Goal: Transaction & Acquisition: Purchase product/service

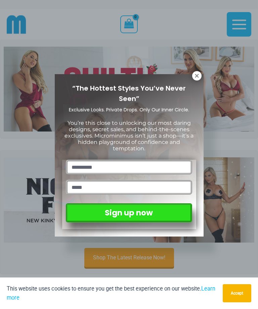
click at [198, 73] on icon at bounding box center [197, 76] width 6 height 6
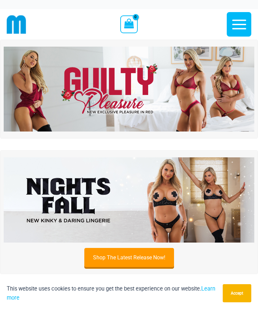
click at [182, 97] on img at bounding box center [129, 89] width 250 height 85
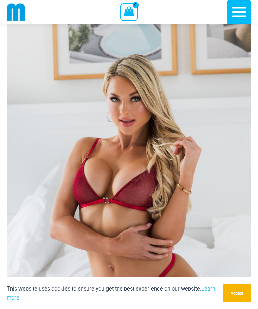
scroll to position [90, 0]
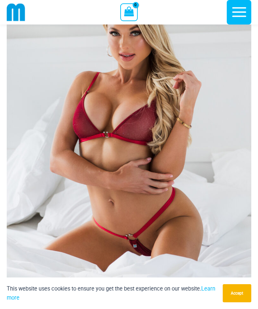
click at [46, 101] on img at bounding box center [129, 135] width 244 height 367
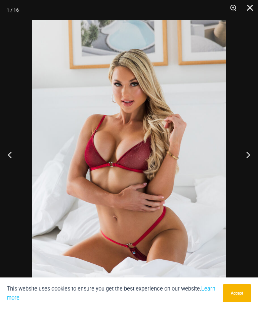
click at [242, 164] on button "Next" at bounding box center [245, 155] width 25 height 34
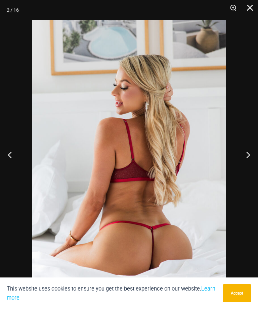
click at [243, 164] on button "Next" at bounding box center [245, 155] width 25 height 34
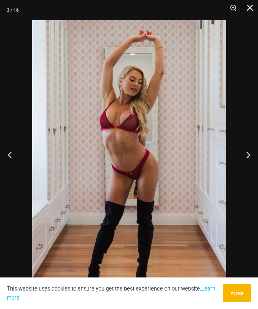
click at [241, 166] on button "Next" at bounding box center [245, 155] width 25 height 34
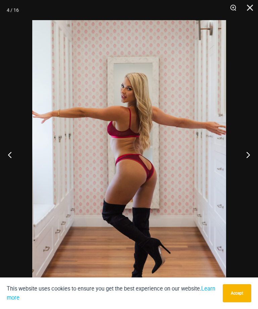
click at [240, 164] on button "Next" at bounding box center [245, 155] width 25 height 34
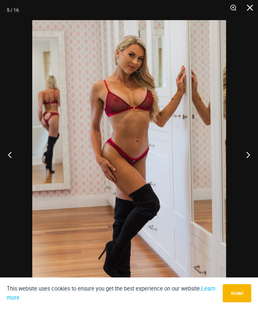
click at [240, 161] on button "Next" at bounding box center [245, 155] width 25 height 34
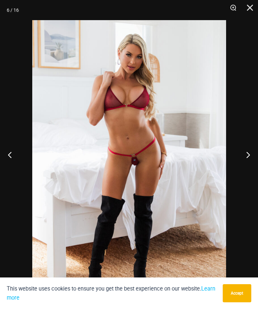
click at [236, 161] on button "Next" at bounding box center [245, 155] width 25 height 34
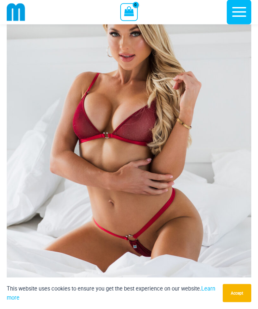
scroll to position [89, 0]
click at [33, 121] on img at bounding box center [129, 136] width 244 height 367
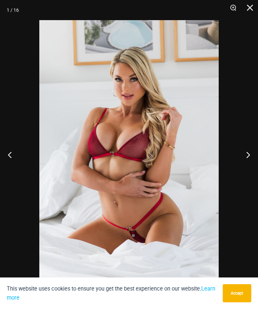
click at [14, 155] on button "Previous" at bounding box center [12, 155] width 25 height 34
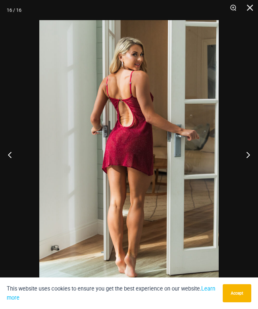
click at [15, 145] on button "Previous" at bounding box center [12, 155] width 25 height 34
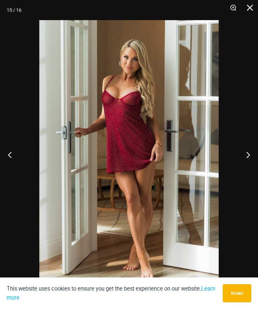
click at [17, 145] on button "Previous" at bounding box center [12, 155] width 25 height 34
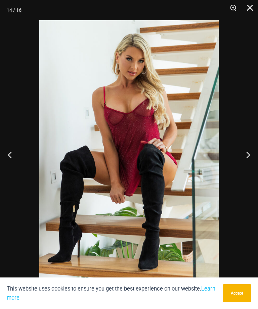
click at [17, 144] on button "Previous" at bounding box center [12, 155] width 25 height 34
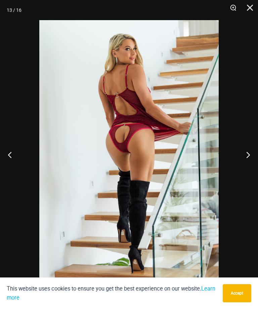
click at [17, 139] on button "Previous" at bounding box center [12, 155] width 25 height 34
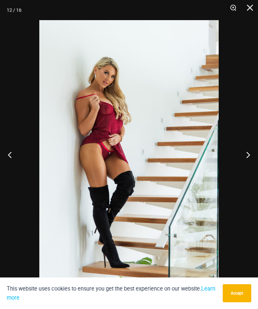
click at [16, 139] on button "Previous" at bounding box center [12, 155] width 25 height 34
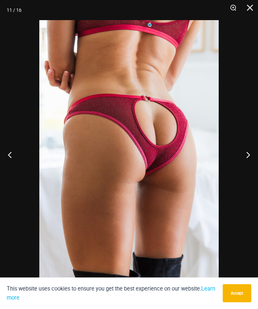
click at [16, 139] on button "Previous" at bounding box center [12, 155] width 25 height 34
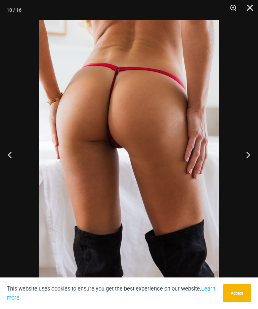
click at [16, 140] on button "Previous" at bounding box center [12, 155] width 25 height 34
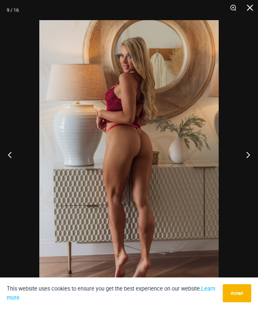
click at [16, 138] on button "Previous" at bounding box center [12, 155] width 25 height 34
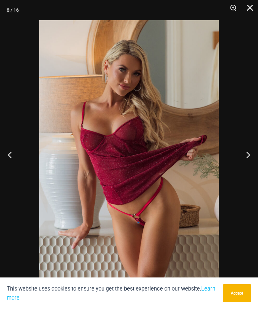
click at [15, 142] on button "Previous" at bounding box center [12, 155] width 25 height 34
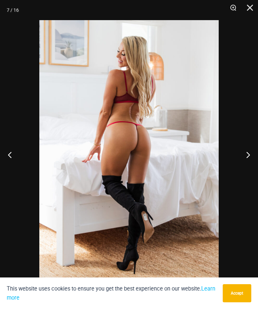
click at [16, 142] on button "Previous" at bounding box center [12, 155] width 25 height 34
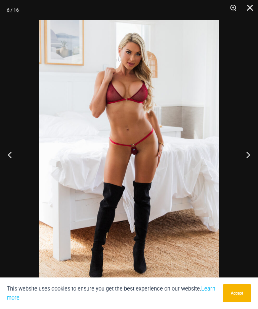
click at [17, 141] on button "Previous" at bounding box center [12, 155] width 25 height 34
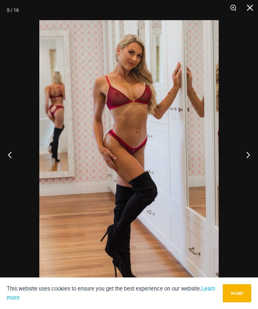
click at [17, 143] on button "Previous" at bounding box center [12, 155] width 25 height 34
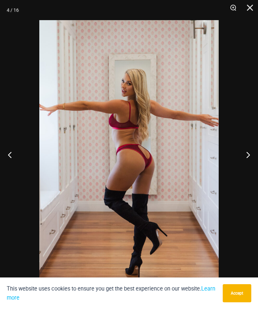
click at [16, 144] on button "Previous" at bounding box center [12, 155] width 25 height 34
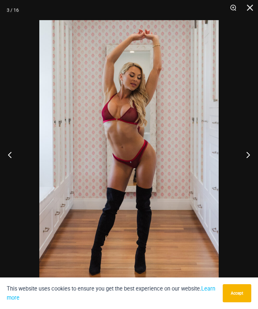
click at [18, 142] on button "Previous" at bounding box center [12, 155] width 25 height 34
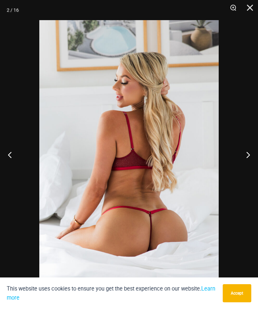
click at [19, 143] on button "Previous" at bounding box center [12, 155] width 25 height 34
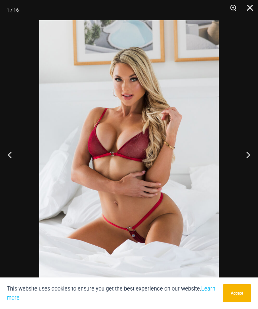
click at [244, 9] on button "Close" at bounding box center [247, 10] width 17 height 20
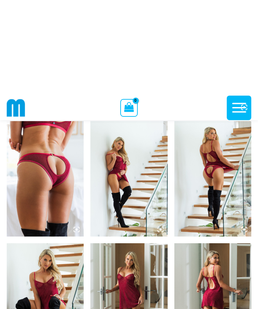
scroll to position [662, 0]
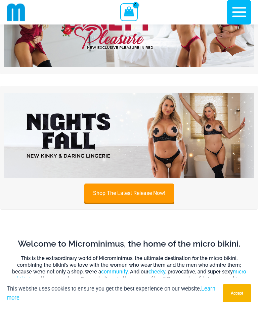
scroll to position [33, 0]
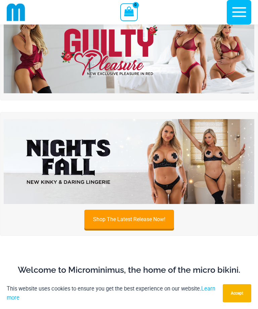
click at [43, 144] on img at bounding box center [129, 161] width 250 height 85
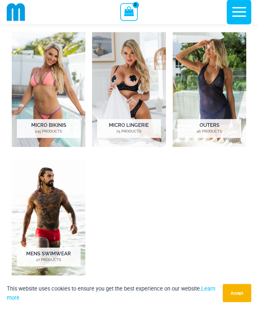
scroll to position [332, 0]
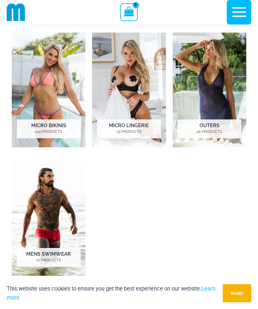
click at [37, 128] on h2 "Micro Bikinis 245 Products" at bounding box center [49, 129] width 64 height 19
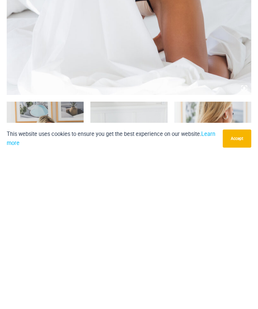
scroll to position [366, 0]
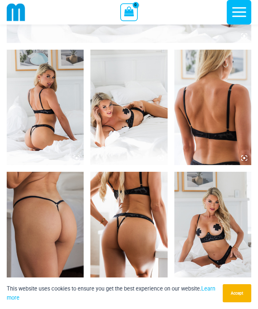
click at [39, 101] on img at bounding box center [45, 108] width 77 height 116
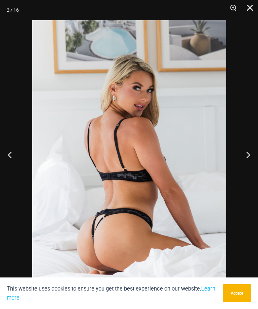
click at [14, 154] on button "Previous" at bounding box center [12, 155] width 25 height 34
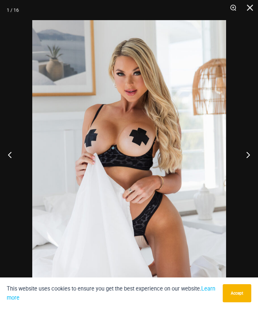
click at [14, 164] on button "Previous" at bounding box center [12, 155] width 25 height 34
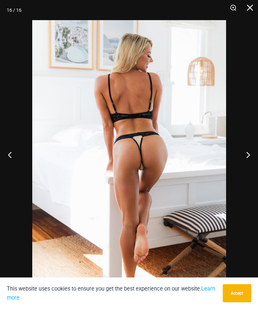
click at [16, 162] on button "Previous" at bounding box center [12, 155] width 25 height 34
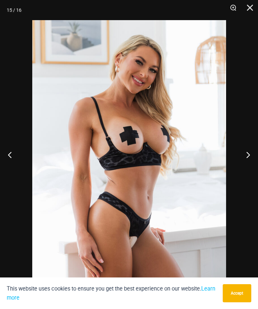
click at [14, 164] on button "Previous" at bounding box center [12, 155] width 25 height 34
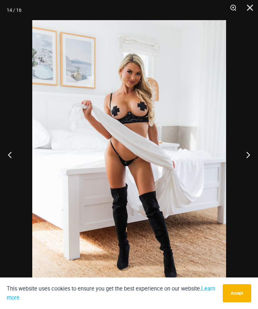
click at [19, 163] on button "Previous" at bounding box center [12, 155] width 25 height 34
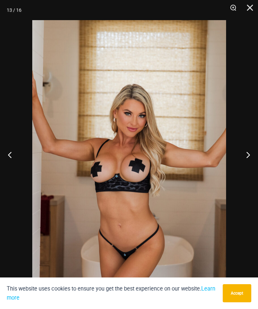
click at [18, 163] on button "Previous" at bounding box center [12, 155] width 25 height 34
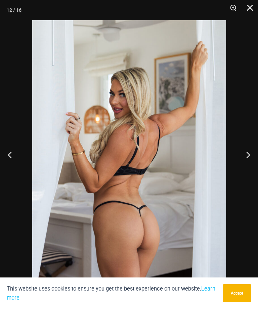
click at [19, 164] on button "Previous" at bounding box center [12, 155] width 25 height 34
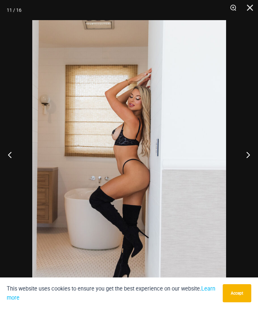
click at [20, 162] on button "Previous" at bounding box center [12, 155] width 25 height 34
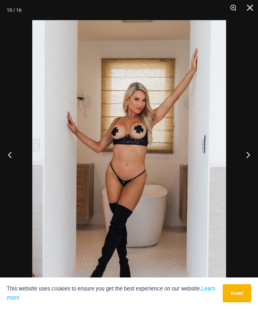
click at [20, 166] on button "Previous" at bounding box center [12, 155] width 25 height 34
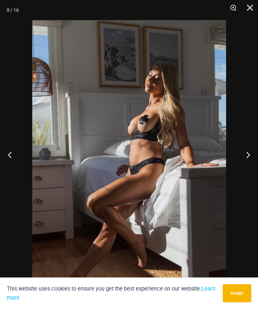
click at [21, 164] on button "Previous" at bounding box center [12, 155] width 25 height 34
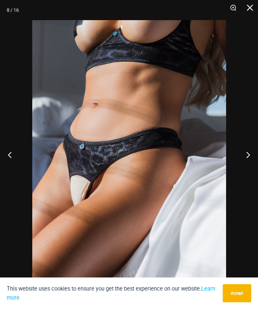
click at [12, 164] on button "Previous" at bounding box center [12, 155] width 25 height 34
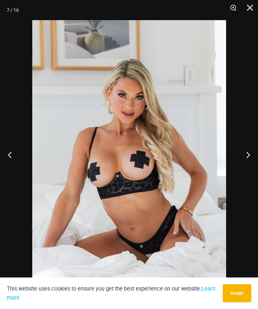
click at [13, 160] on button "Previous" at bounding box center [12, 155] width 25 height 34
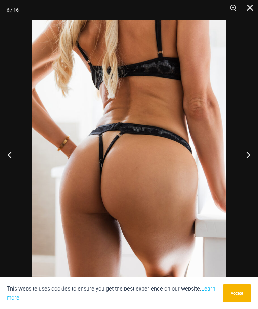
click at [16, 159] on button "Previous" at bounding box center [12, 155] width 25 height 34
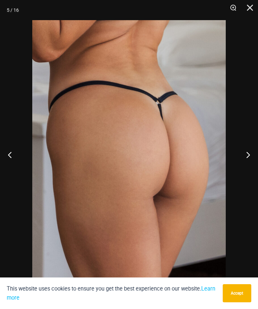
click at [17, 161] on button "Previous" at bounding box center [12, 155] width 25 height 34
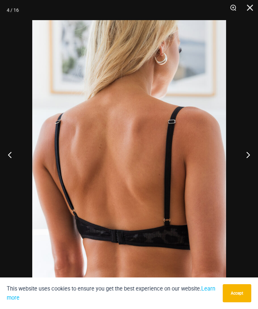
click at [17, 161] on button "Previous" at bounding box center [12, 155] width 25 height 34
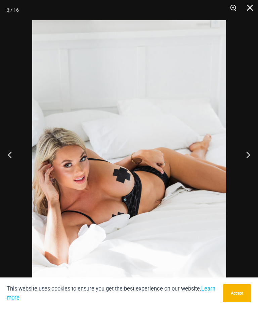
click at [18, 163] on button "Previous" at bounding box center [12, 155] width 25 height 34
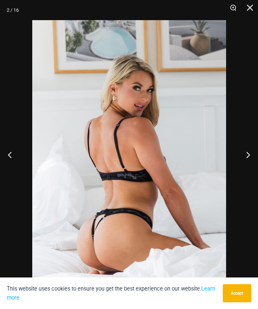
click at [20, 160] on button "Previous" at bounding box center [12, 155] width 25 height 34
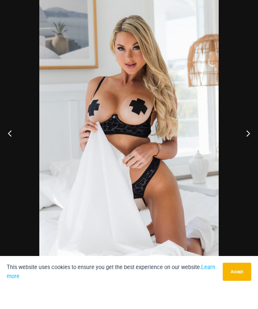
scroll to position [388, 0]
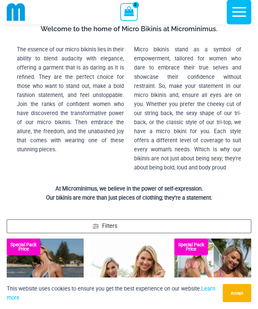
scroll to position [247, 0]
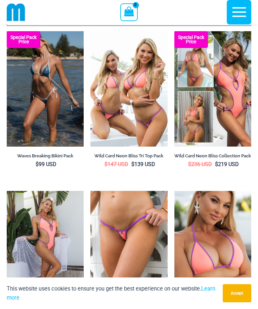
click at [174, 31] on img at bounding box center [174, 31] width 0 height 0
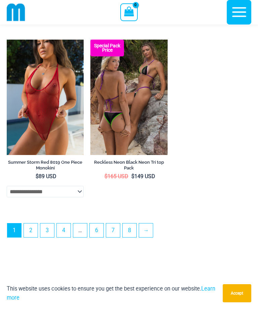
scroll to position [1979, 0]
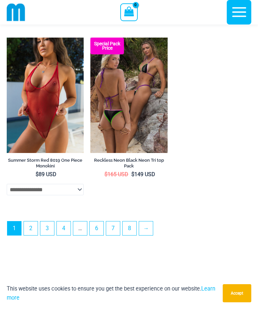
click at [137, 168] on h2 "Reckless Neon Black Neon Tri top Pack" at bounding box center [128, 162] width 77 height 11
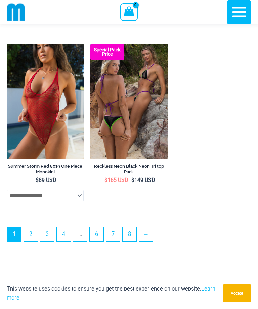
scroll to position [2001, 0]
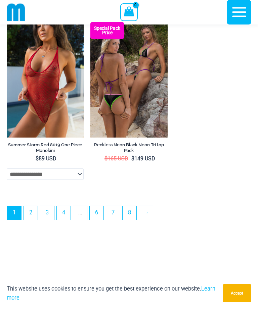
click at [36, 220] on link "2" at bounding box center [31, 213] width 14 height 14
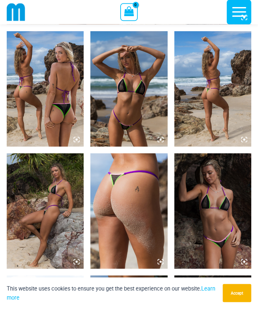
scroll to position [417, 0]
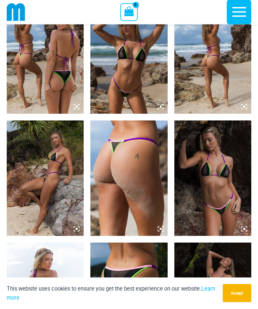
click at [113, 79] on img at bounding box center [128, 57] width 77 height 116
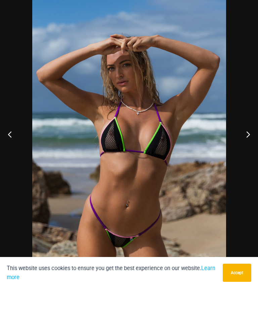
scroll to position [439, 0]
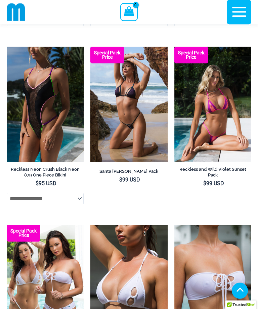
scroll to position [395, 0]
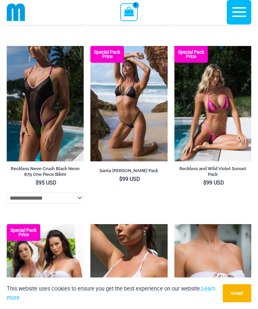
click at [174, 46] on img at bounding box center [174, 46] width 0 height 0
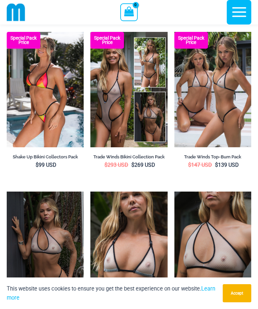
scroll to position [943, 0]
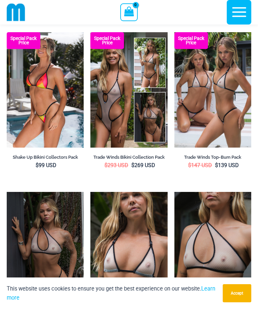
click at [7, 32] on img at bounding box center [7, 32] width 0 height 0
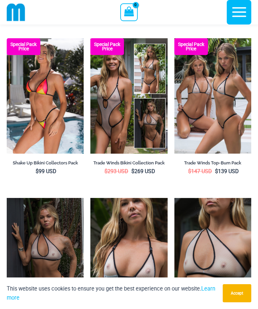
scroll to position [965, 0]
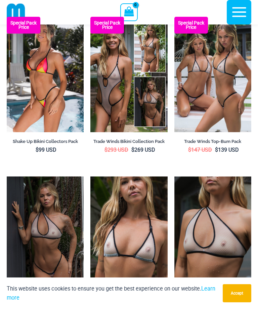
click at [7, 17] on img at bounding box center [7, 17] width 0 height 0
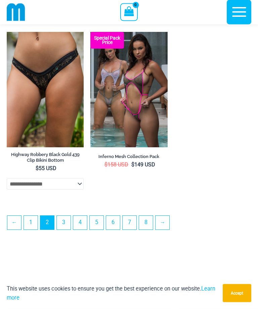
scroll to position [1818, 0]
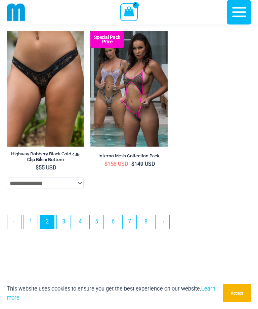
click at [70, 229] on link "3" at bounding box center [64, 222] width 14 height 14
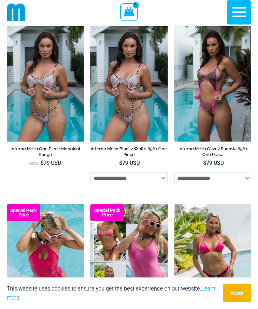
scroll to position [58, 0]
click at [174, 26] on img at bounding box center [174, 26] width 0 height 0
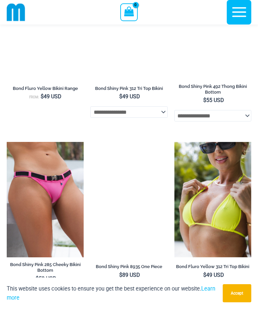
scroll to position [566, 0]
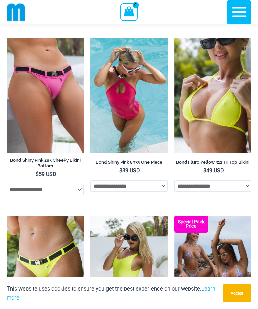
click at [90, 38] on img at bounding box center [90, 38] width 0 height 0
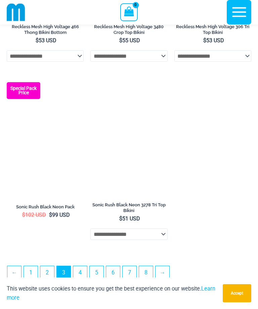
scroll to position [1773, 0]
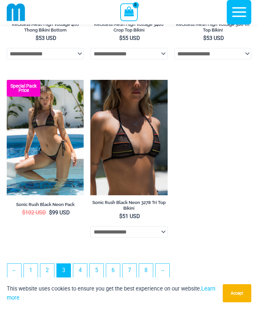
click at [84, 264] on link "4" at bounding box center [80, 271] width 14 height 14
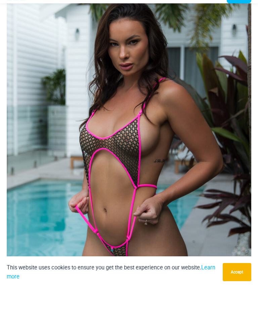
scroll to position [39, 0]
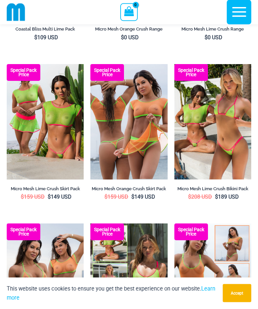
scroll to position [1398, 0]
click at [7, 64] on img at bounding box center [7, 64] width 0 height 0
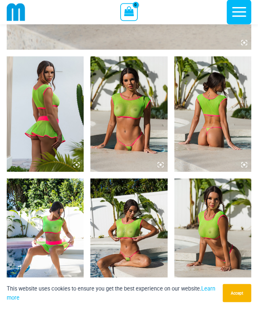
scroll to position [360, 0]
click at [41, 97] on img at bounding box center [45, 114] width 77 height 116
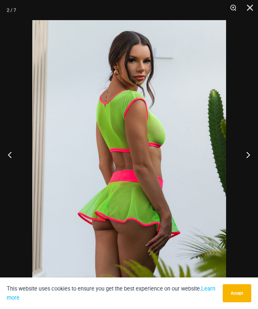
click at [11, 162] on button "Previous" at bounding box center [12, 155] width 25 height 34
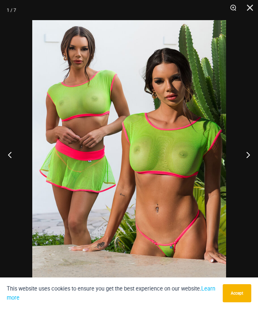
click at [13, 162] on button "Previous" at bounding box center [12, 155] width 25 height 34
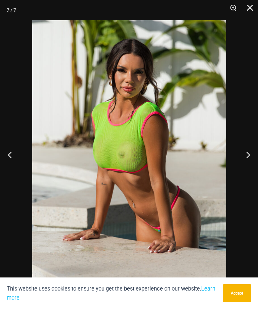
click at [14, 157] on button "Previous" at bounding box center [12, 155] width 25 height 34
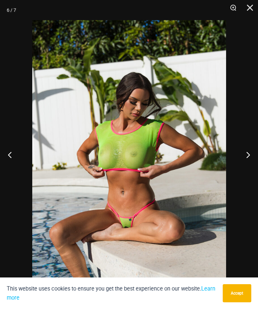
click at [18, 156] on button "Previous" at bounding box center [12, 155] width 25 height 34
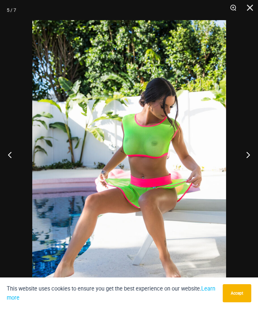
click at [15, 154] on button "Previous" at bounding box center [12, 155] width 25 height 34
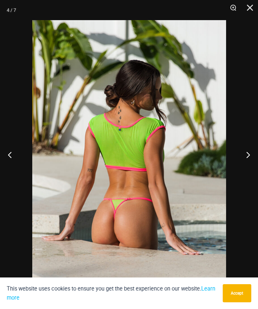
click at [13, 152] on button "Previous" at bounding box center [12, 155] width 25 height 34
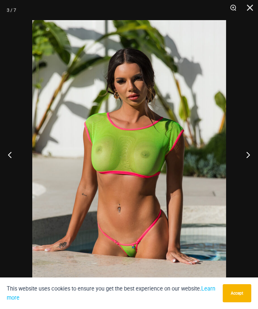
click at [19, 166] on button "Previous" at bounding box center [12, 155] width 25 height 34
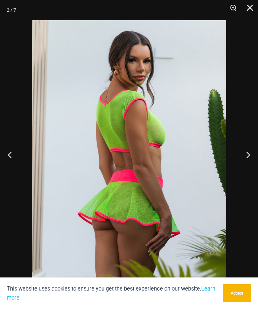
click at [20, 172] on button "Previous" at bounding box center [12, 155] width 25 height 34
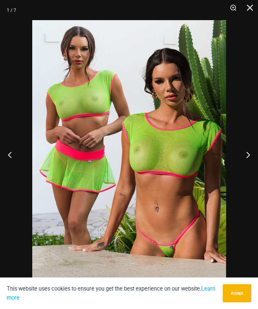
click at [17, 162] on button "Previous" at bounding box center [12, 155] width 25 height 34
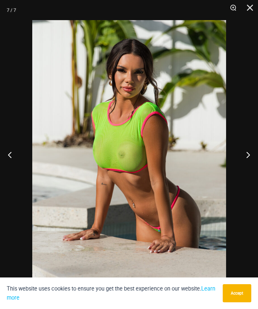
click at [17, 159] on button "Previous" at bounding box center [12, 155] width 25 height 34
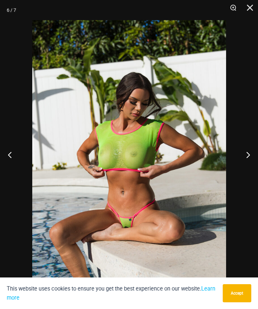
click at [13, 160] on button "Previous" at bounding box center [12, 155] width 25 height 34
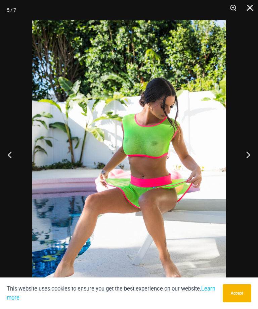
click at [15, 162] on button "Previous" at bounding box center [12, 155] width 25 height 34
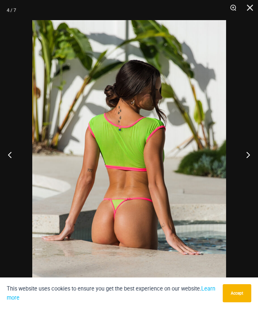
click at [13, 163] on button "Previous" at bounding box center [12, 155] width 25 height 34
